Goal: Information Seeking & Learning: Find specific fact

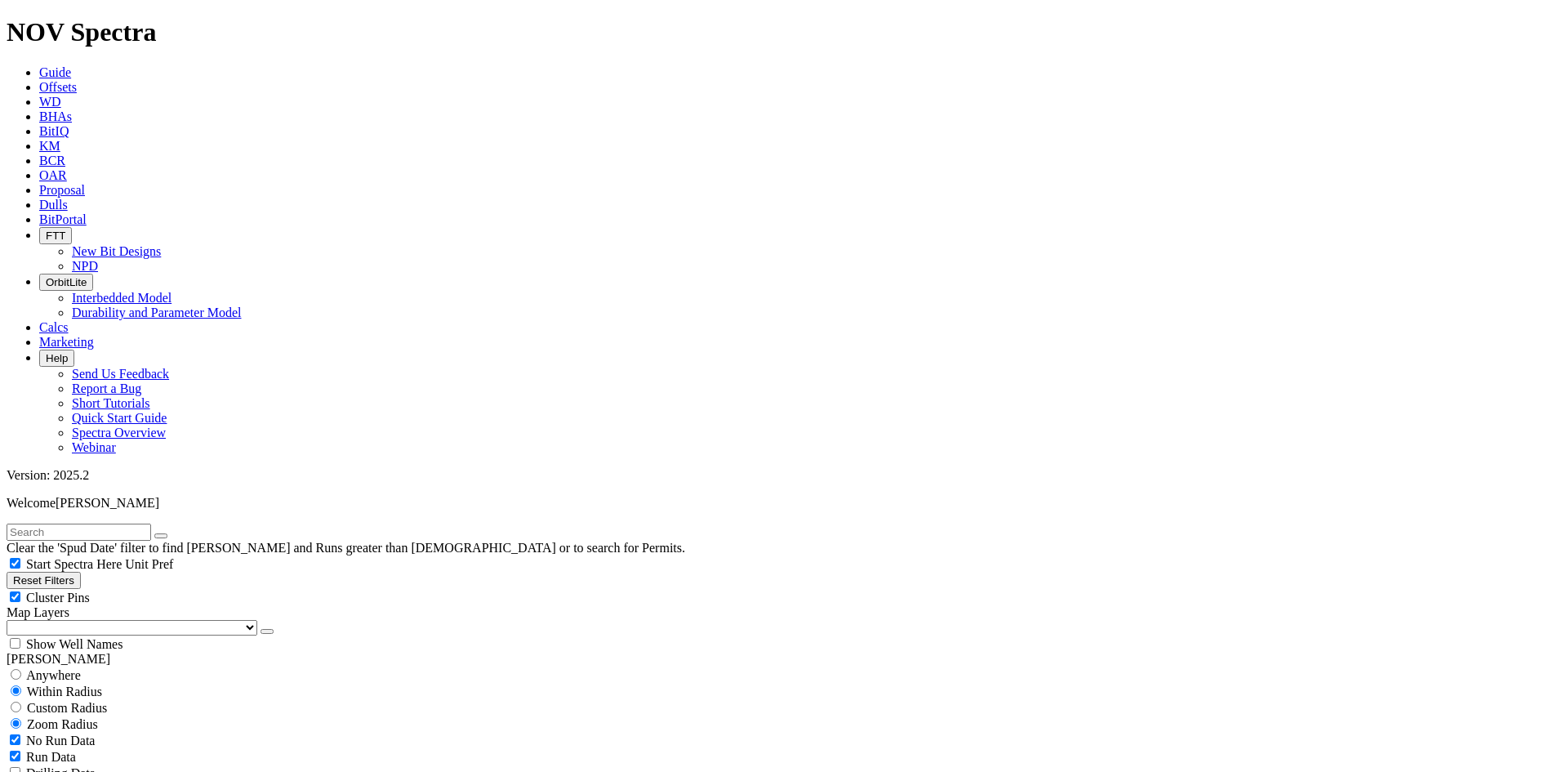
scroll to position [327, 0]
click at [39, 66] on icon at bounding box center [39, 72] width 0 height 14
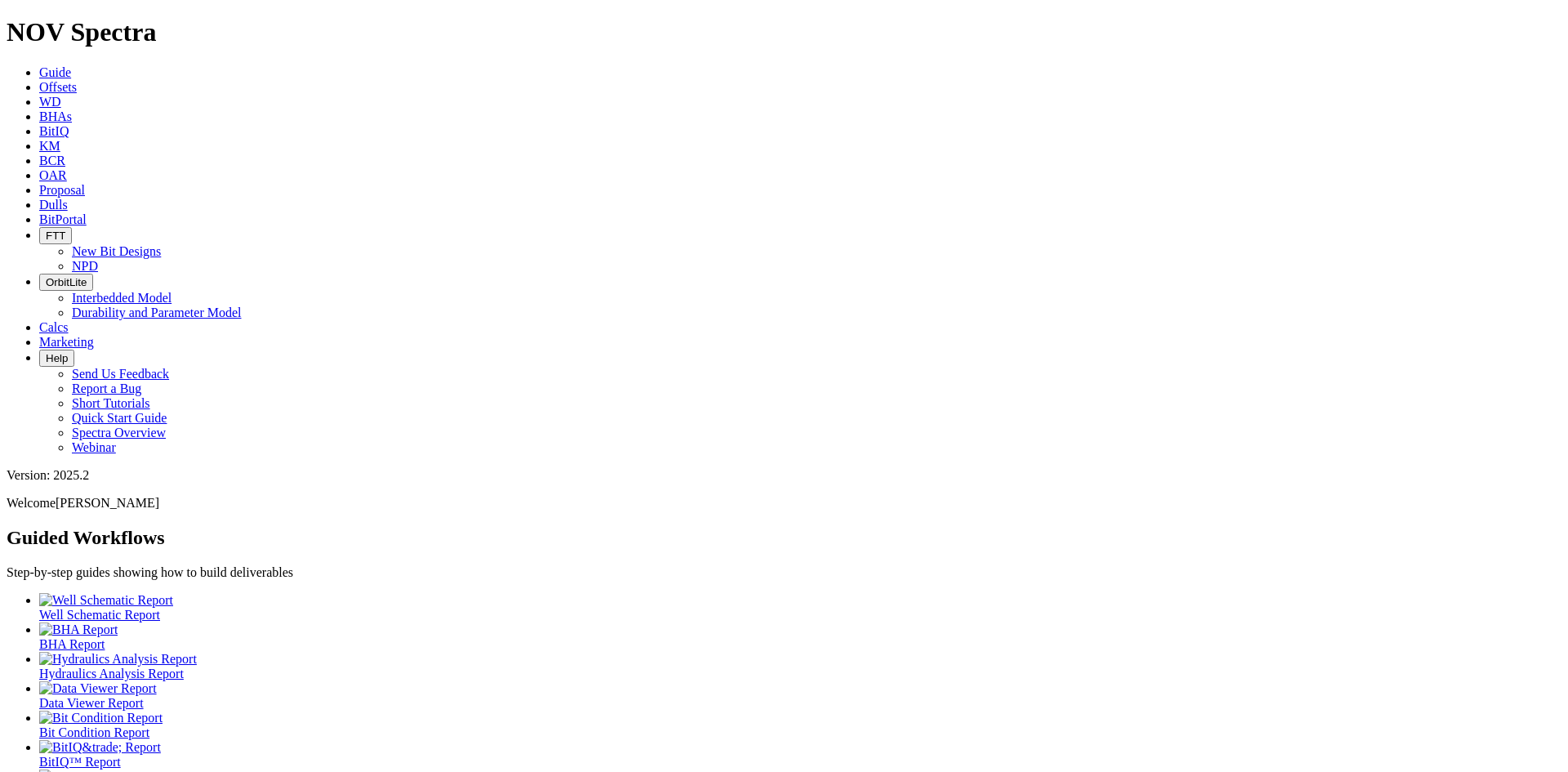
click at [673, 711] on div at bounding box center [800, 718] width 1522 height 15
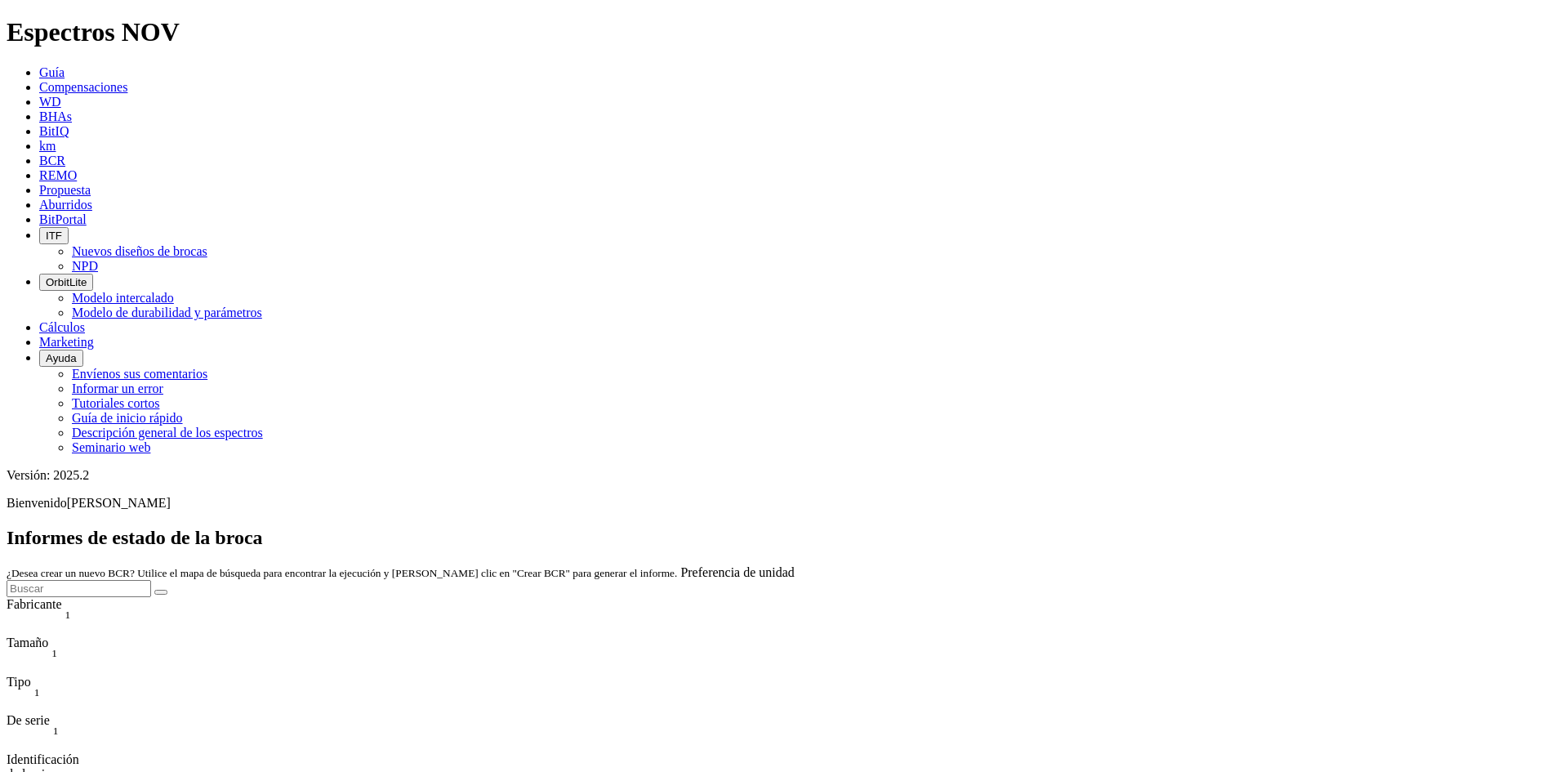
scroll to position [2695, 0]
click at [151, 579] on input "text" at bounding box center [79, 588] width 145 height 17
type input "13,5"
click at [161, 592] on icon "submit" at bounding box center [161, 592] width 0 height 0
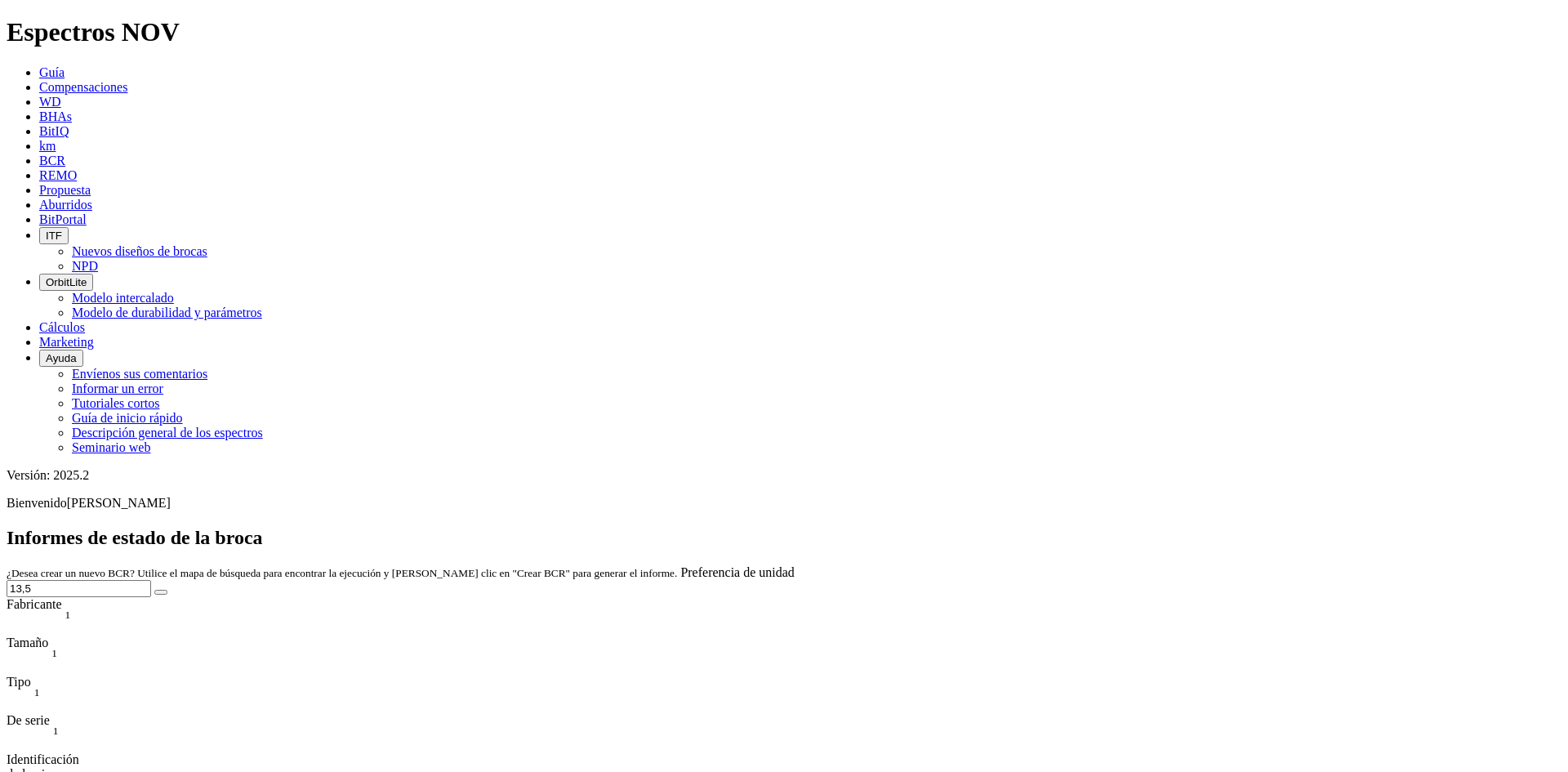
click at [69, 124] on font "BitIQ" at bounding box center [54, 131] width 29 height 14
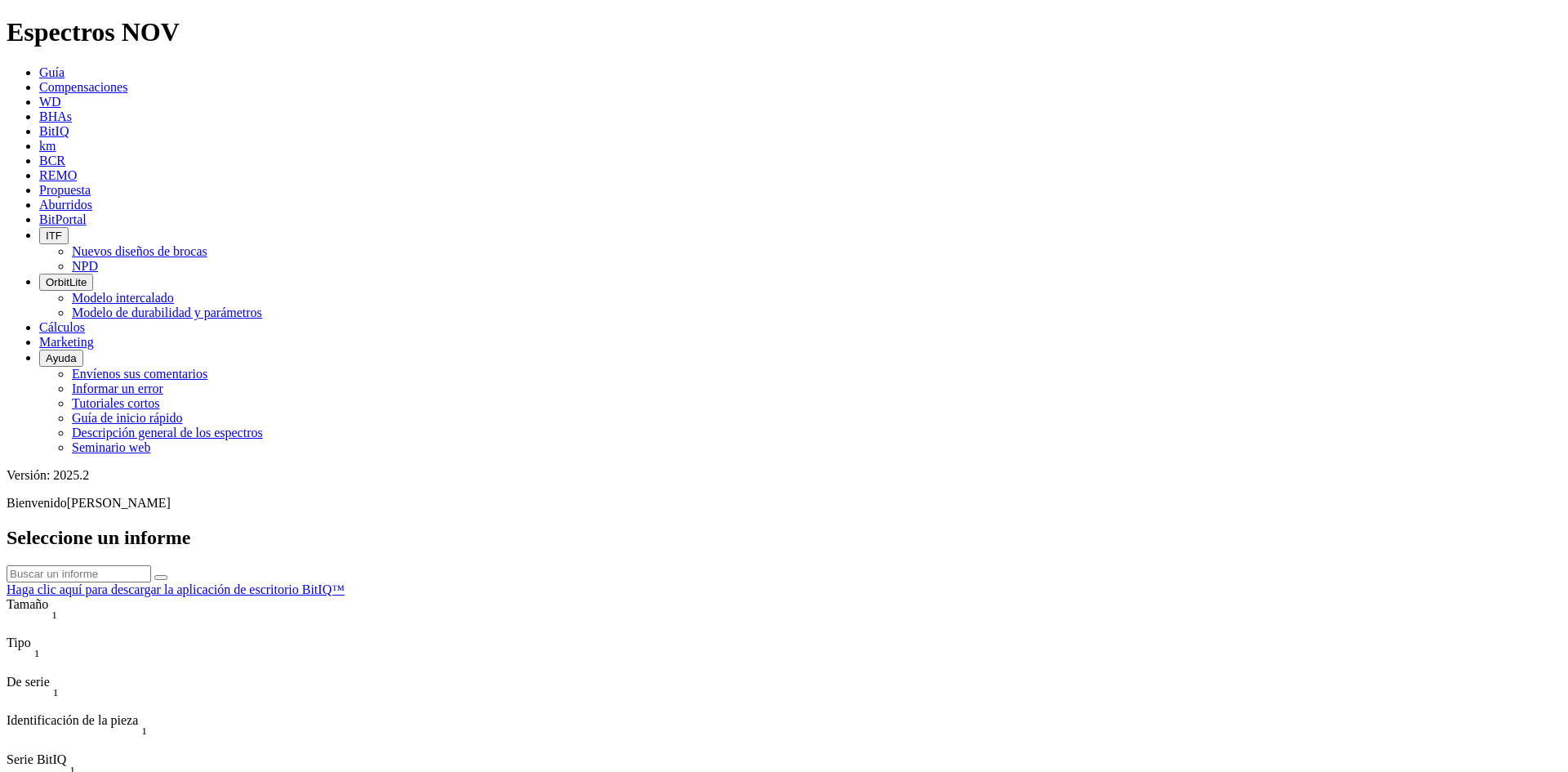
click at [9, 621] on icon "Menú de columnas" at bounding box center [8, 627] width 3 height 14
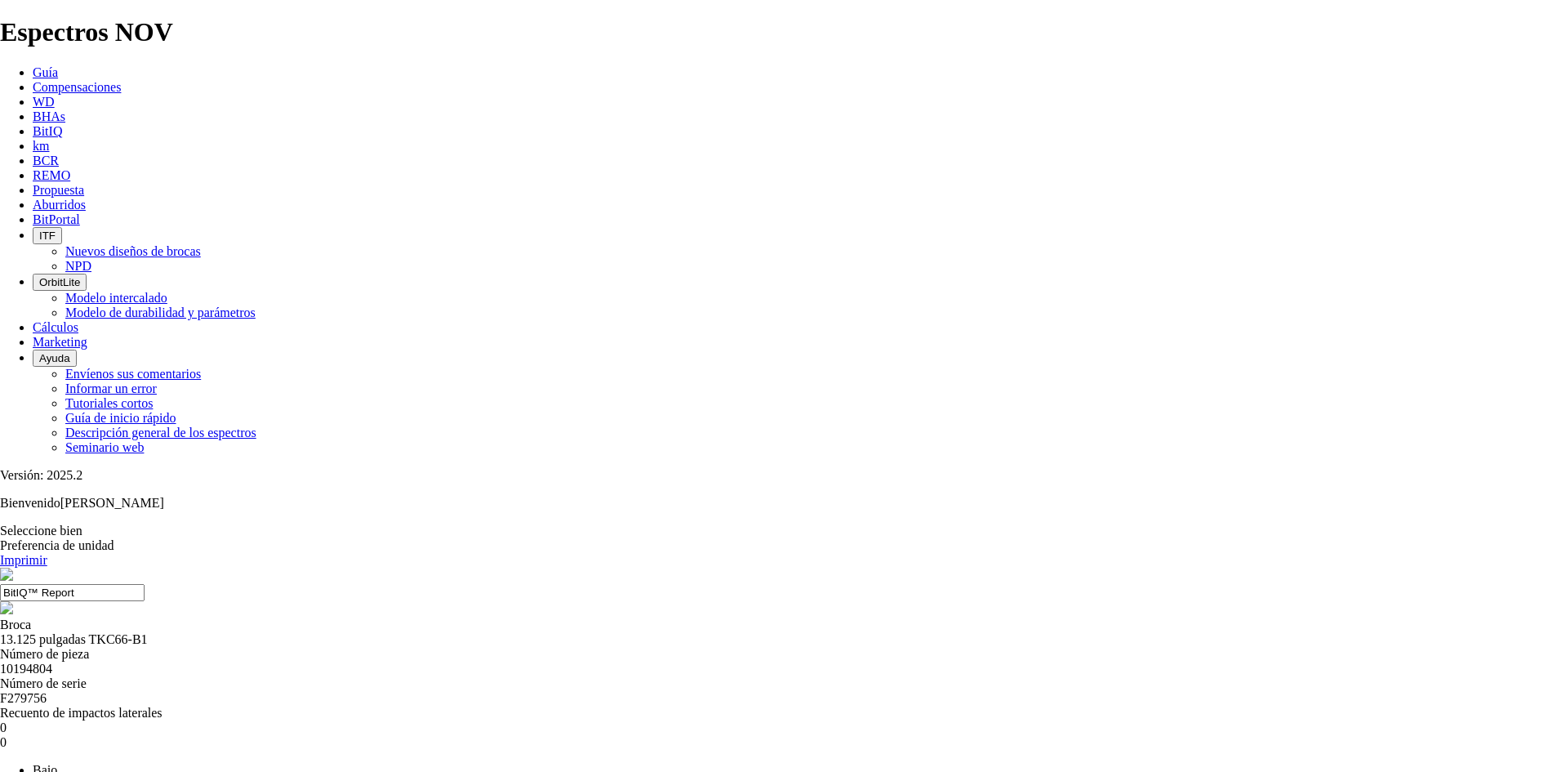
click at [33, 153] on icon at bounding box center [33, 160] width 0 height 14
